Goal: Task Accomplishment & Management: Use online tool/utility

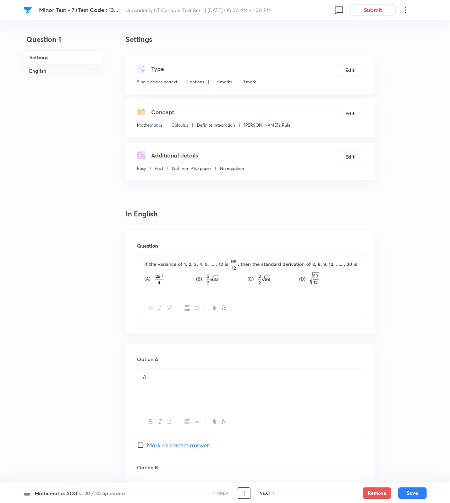
click at [247, 497] on input "1" at bounding box center [243, 493] width 13 height 12
type input "49"
checkbox input "true"
checkbox input "false"
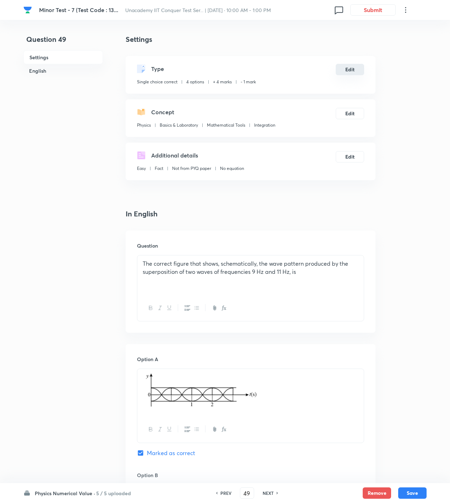
click at [351, 67] on button "Edit" at bounding box center [350, 69] width 28 height 11
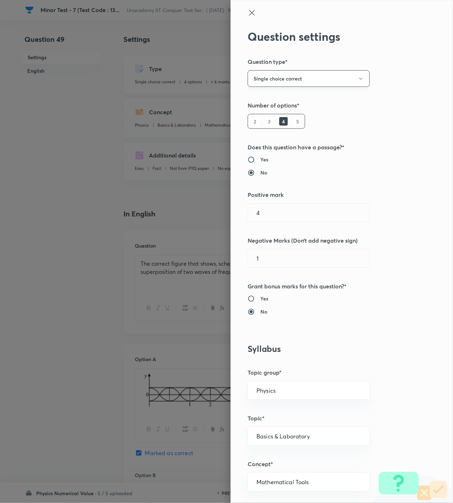
click at [316, 80] on button "Single choice correct" at bounding box center [309, 78] width 122 height 17
click at [265, 128] on span "Integer" at bounding box center [301, 126] width 113 height 7
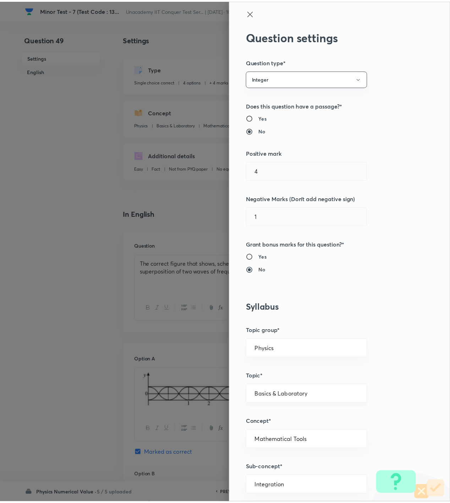
scroll to position [471, 0]
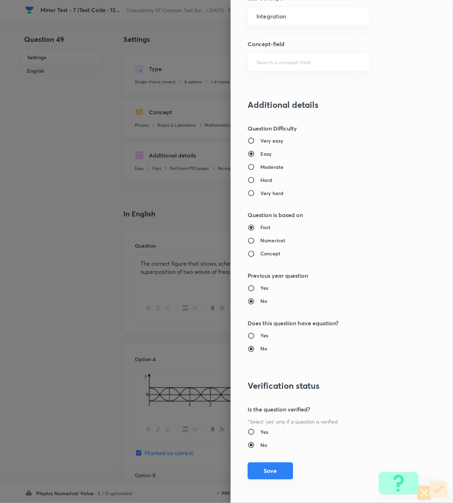
click at [269, 467] on button "Save" at bounding box center [270, 471] width 45 height 17
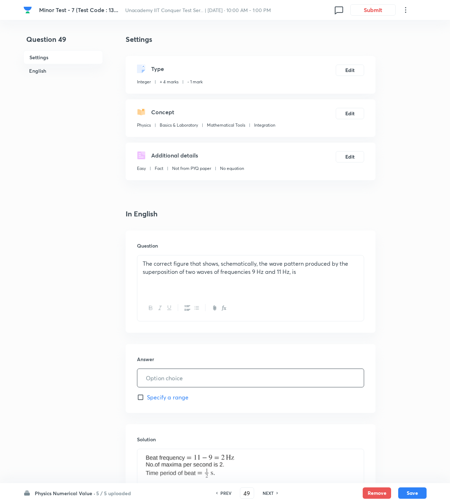
click at [175, 376] on input "text" at bounding box center [250, 378] width 226 height 18
type input "5"
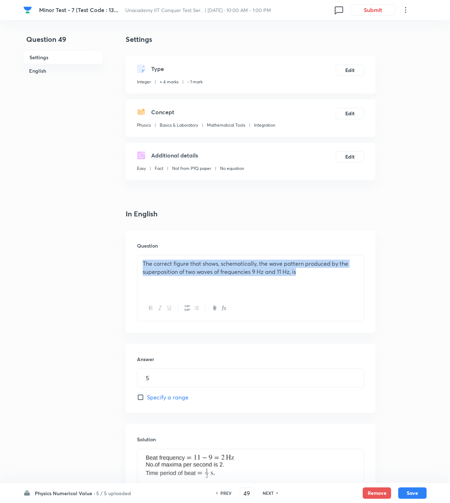
drag, startPoint x: 305, startPoint y: 277, endPoint x: 36, endPoint y: 252, distance: 269.5
click at [36, 252] on div "Question 49 Settings English Settings Type Integer + 4 marks - 1 mark Edit Conc…" at bounding box center [224, 294] width 403 height 521
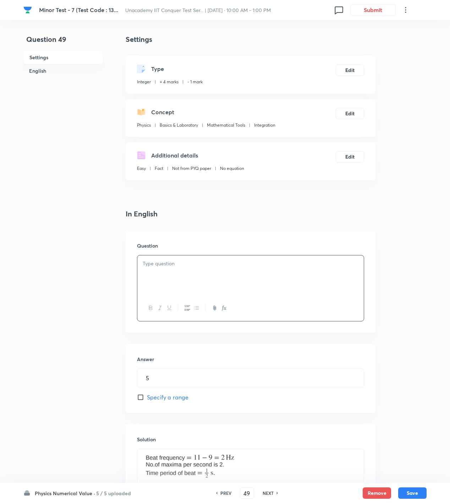
click at [235, 280] on div at bounding box center [250, 276] width 226 height 40
click at [283, 471] on p at bounding box center [251, 469] width 216 height 30
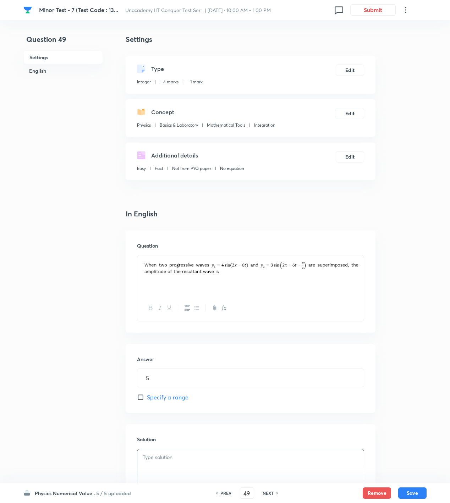
click at [233, 465] on div at bounding box center [250, 469] width 226 height 40
click at [412, 491] on button "Save" at bounding box center [412, 492] width 28 height 11
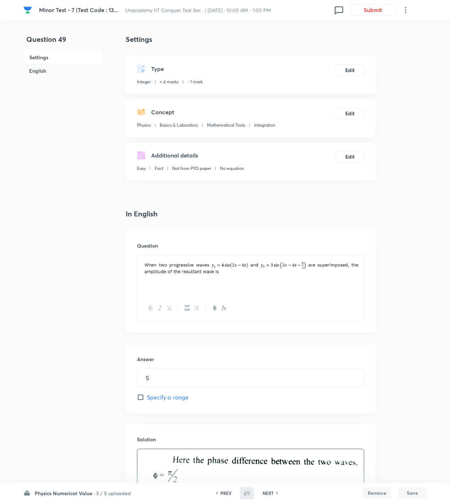
type input "50"
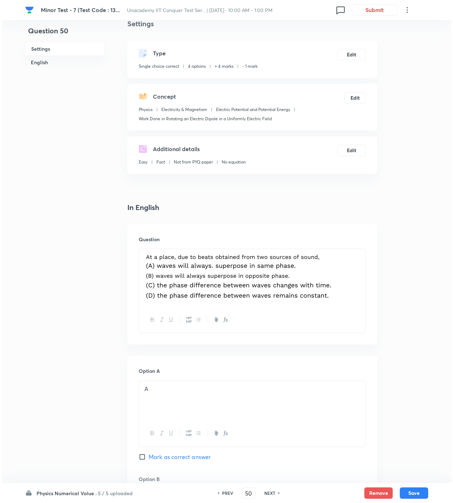
scroll to position [13, 0]
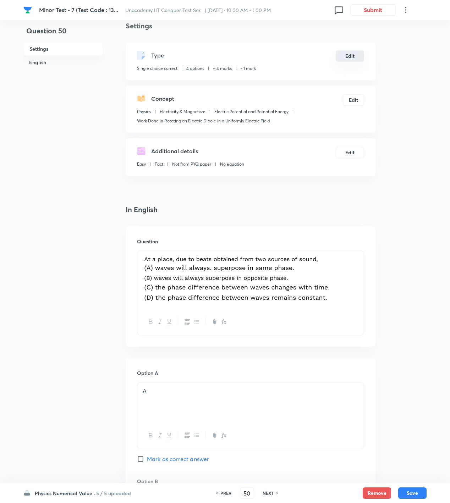
click at [355, 53] on button "Edit" at bounding box center [350, 55] width 28 height 11
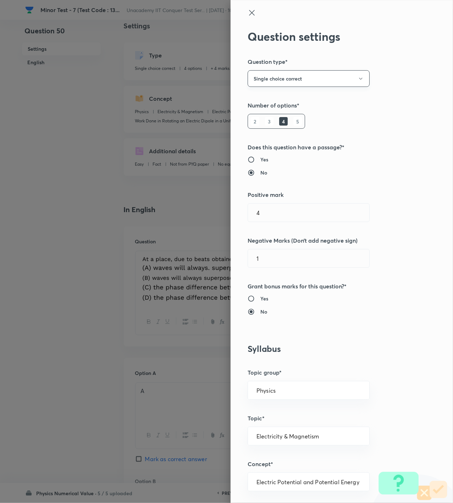
click at [283, 77] on button "Single choice correct" at bounding box center [309, 78] width 122 height 17
click at [276, 125] on span "Integer" at bounding box center [301, 126] width 113 height 7
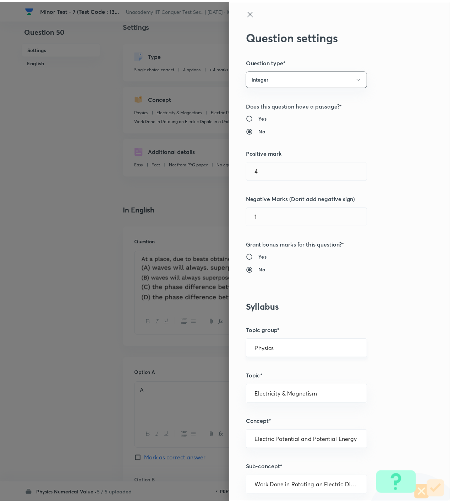
scroll to position [471, 0]
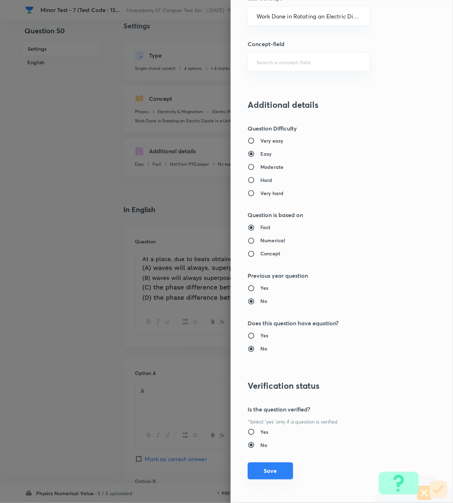
click at [264, 472] on button "Save" at bounding box center [270, 471] width 45 height 17
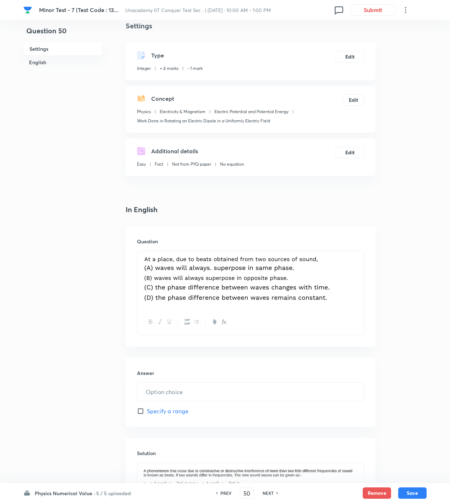
click at [343, 292] on p at bounding box center [251, 280] width 216 height 49
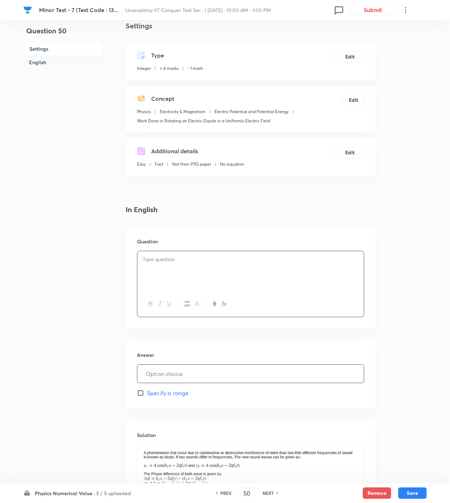
click at [166, 378] on input "text" at bounding box center [250, 374] width 226 height 18
type input "20"
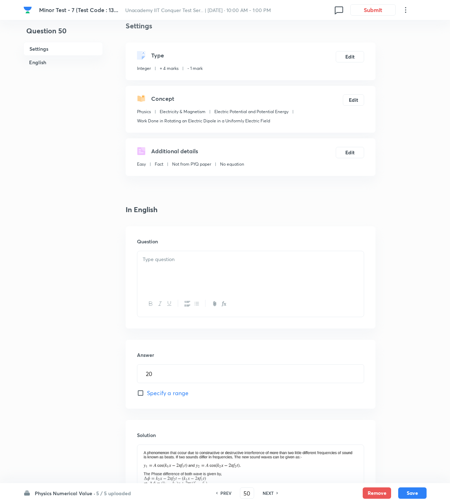
click at [342, 464] on img at bounding box center [251, 472] width 216 height 47
click at [361, 457] on div at bounding box center [250, 474] width 226 height 58
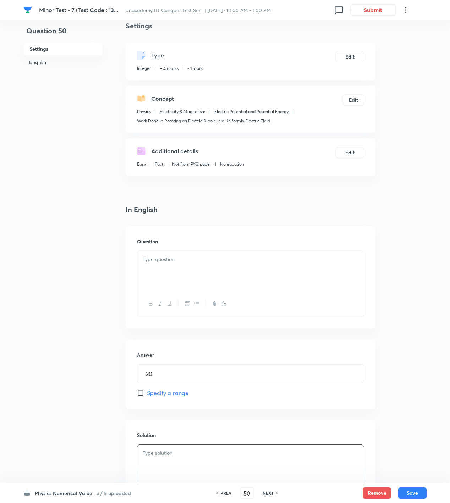
click at [192, 459] on div at bounding box center [250, 465] width 226 height 40
click at [259, 280] on div at bounding box center [250, 271] width 226 height 40
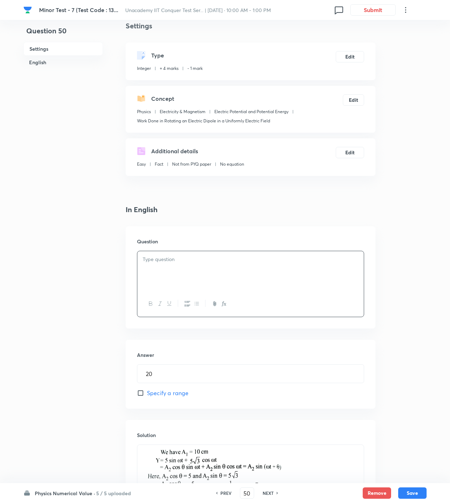
click at [300, 270] on div at bounding box center [250, 271] width 226 height 40
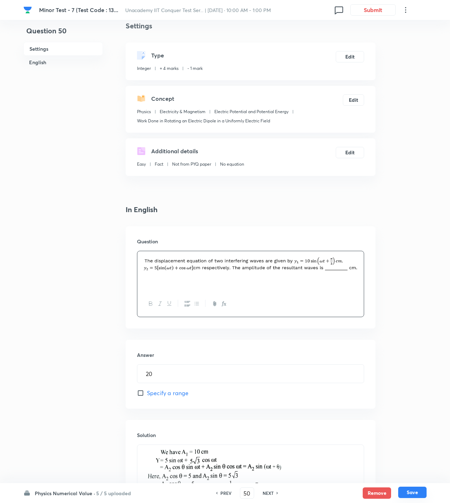
click at [412, 493] on button "Save" at bounding box center [412, 492] width 28 height 11
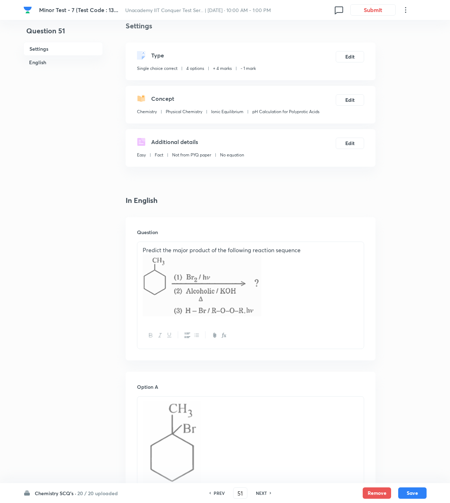
click at [247, 495] on div "PREV 51 ​ NEXT" at bounding box center [241, 493] width 92 height 11
click at [218, 495] on h6 "PREV" at bounding box center [219, 493] width 11 height 6
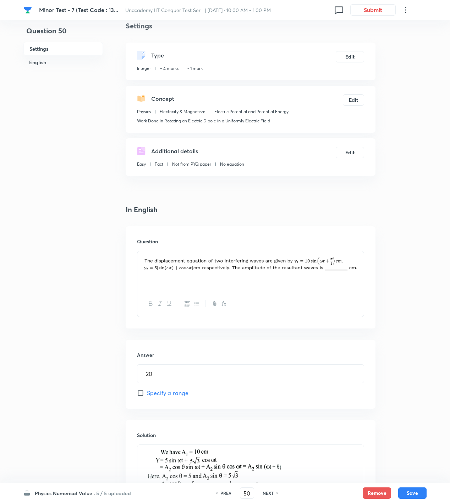
click at [218, 495] on div "PREV" at bounding box center [224, 493] width 19 height 6
type input "49"
type input "5"
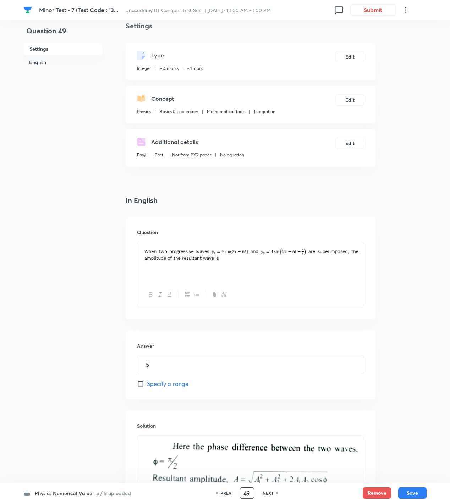
click at [249, 493] on input "49" at bounding box center [246, 493] width 13 height 12
type input "4"
type input "75"
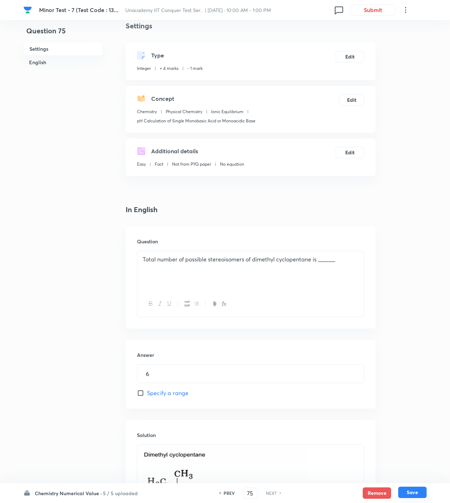
click at [420, 489] on div "Chemistry Numerical Value · 5 / 5 uploaded PREV 75 ​ NEXT Remove Save" at bounding box center [224, 493] width 403 height 20
click at [420, 490] on button "Save" at bounding box center [412, 492] width 28 height 11
type input "6"
